Goal: Information Seeking & Learning: Learn about a topic

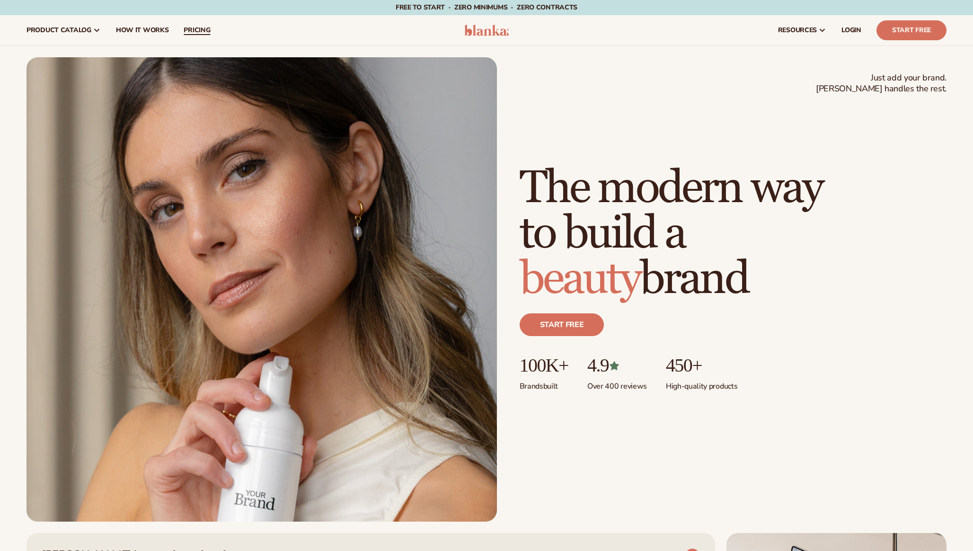
click at [195, 30] on span "pricing" at bounding box center [197, 31] width 27 height 8
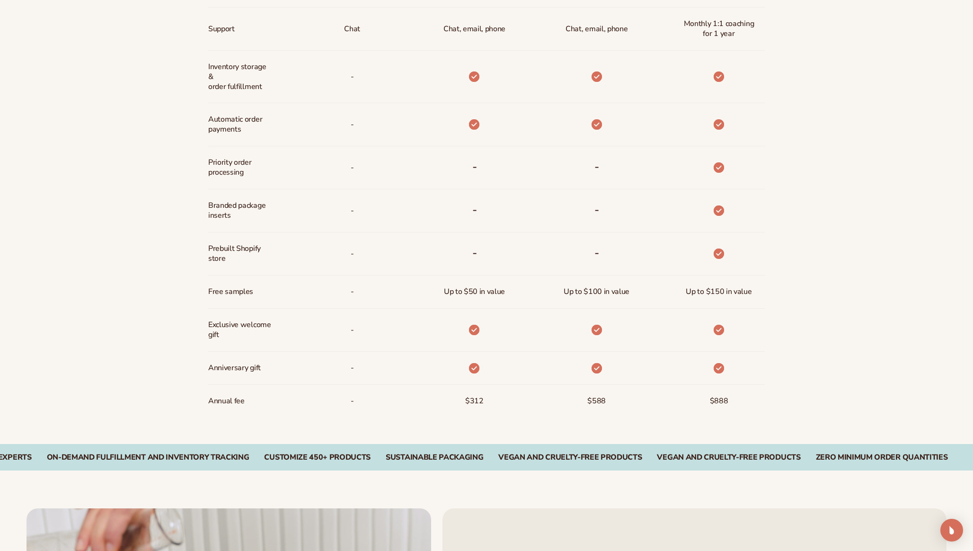
scroll to position [665, 0]
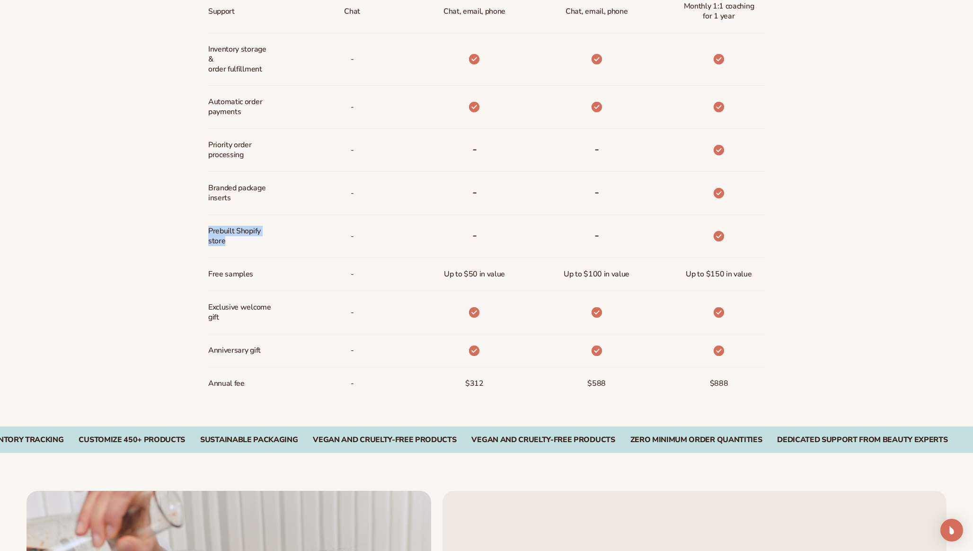
drag, startPoint x: 209, startPoint y: 230, endPoint x: 240, endPoint y: 245, distance: 34.1
click at [239, 244] on span "Prebuilt Shopify store" at bounding box center [239, 235] width 63 height 27
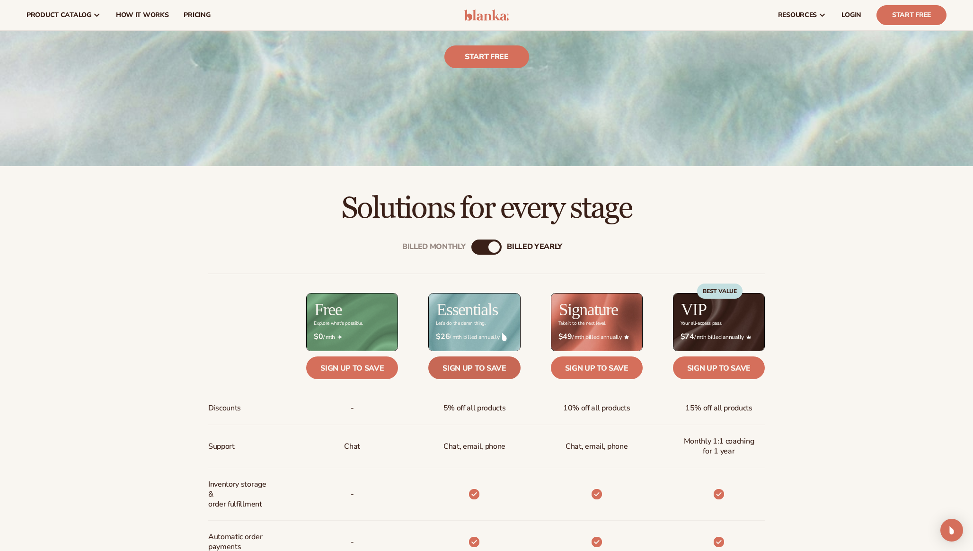
scroll to position [198, 0]
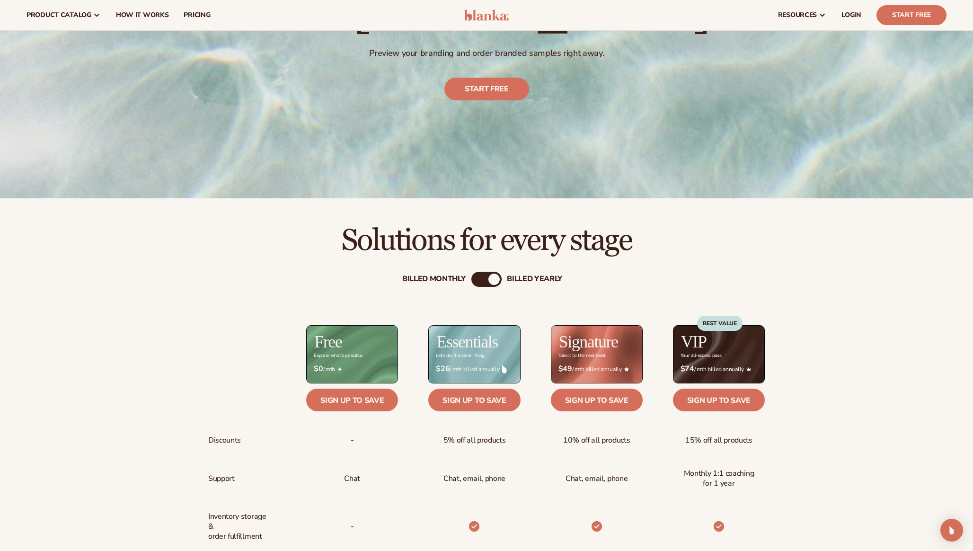
click at [451, 282] on div "Billed Monthly" at bounding box center [433, 279] width 63 height 9
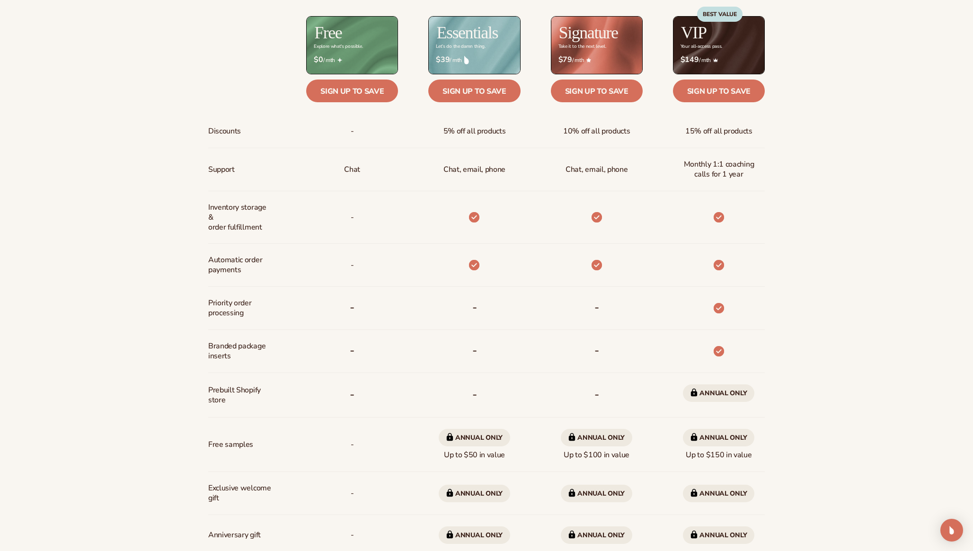
scroll to position [609, 0]
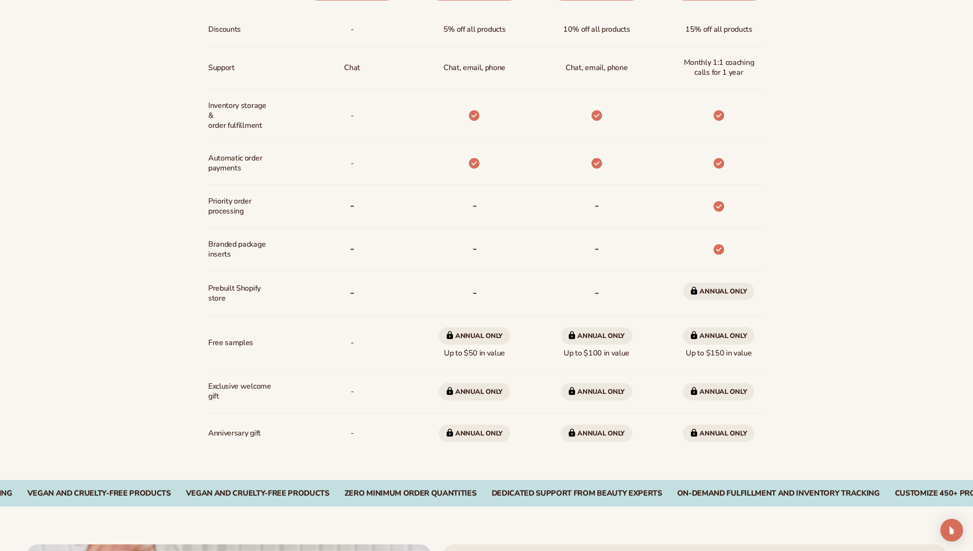
click at [720, 291] on span "Annual only" at bounding box center [718, 292] width 71 height 18
click at [782, 274] on div "Billed Monthly billed Yearly Billed Monthly billed Yearly Discounts Support Inv…" at bounding box center [487, 163] width 610 height 634
